Goal: Information Seeking & Learning: Learn about a topic

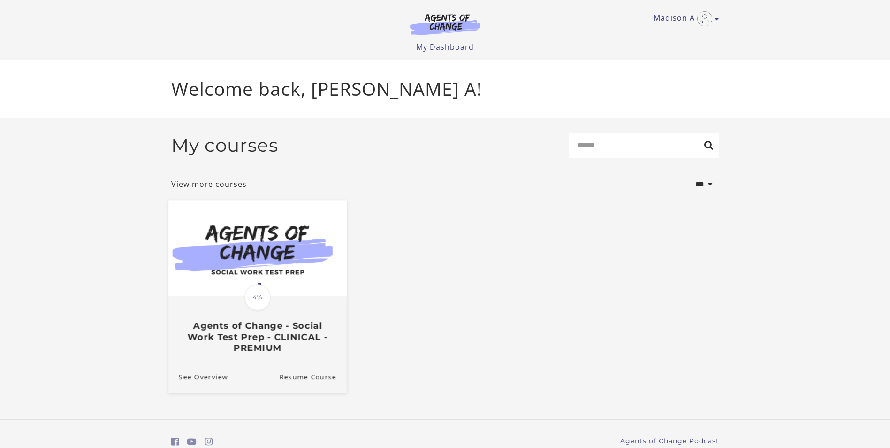
click at [262, 289] on span "4%" at bounding box center [257, 297] width 26 height 26
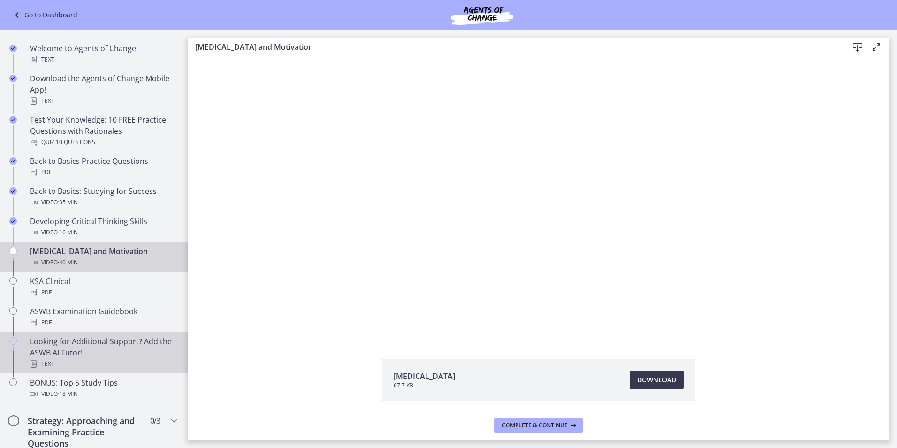
scroll to position [66, 0]
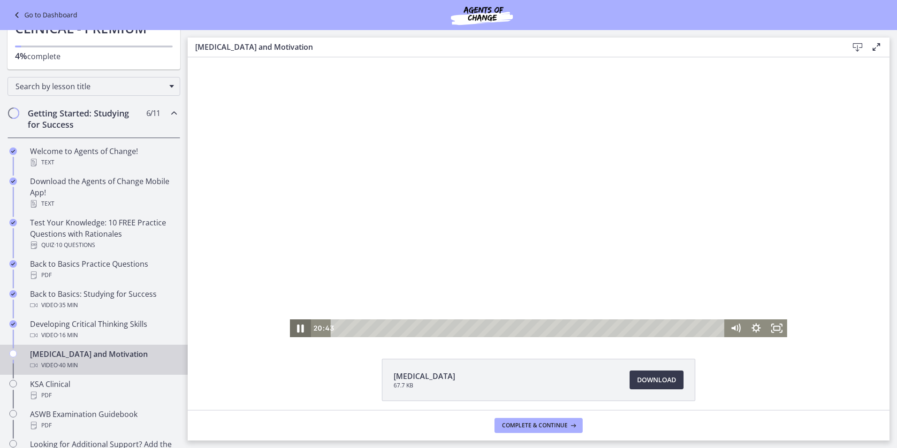
click at [296, 323] on icon "Pause" at bounding box center [300, 328] width 25 height 22
